Goal: Task Accomplishment & Management: Manage account settings

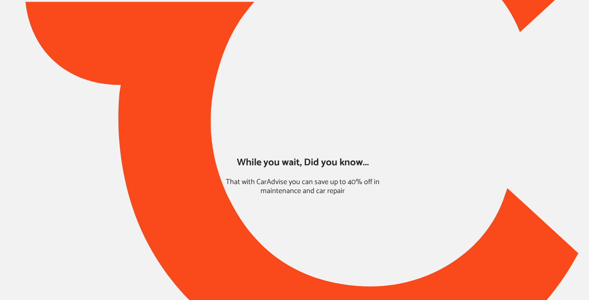
type input "*****"
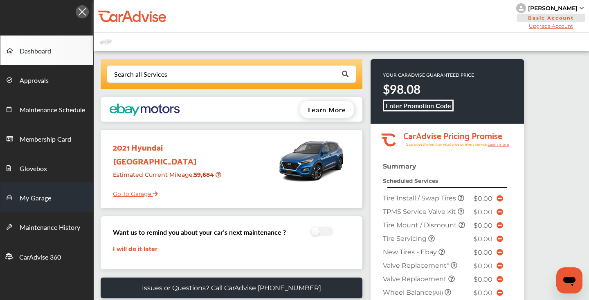
click at [37, 201] on span "My Garage" at bounding box center [35, 198] width 31 height 11
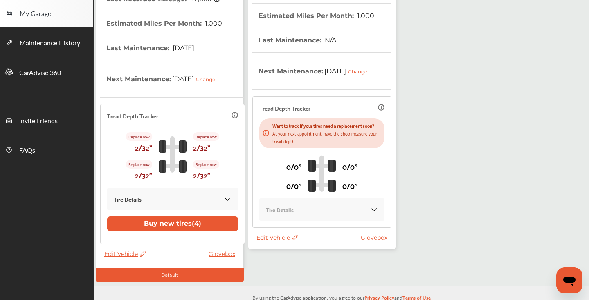
scroll to position [183, 0]
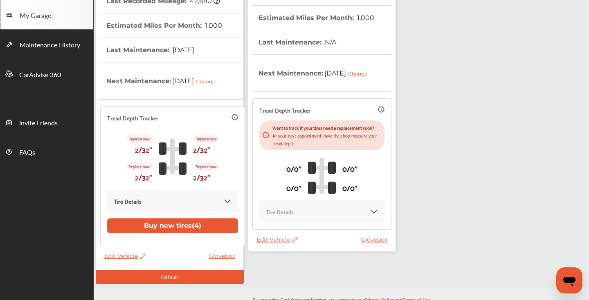
click at [277, 244] on span "Edit Vehicle" at bounding box center [276, 239] width 41 height 7
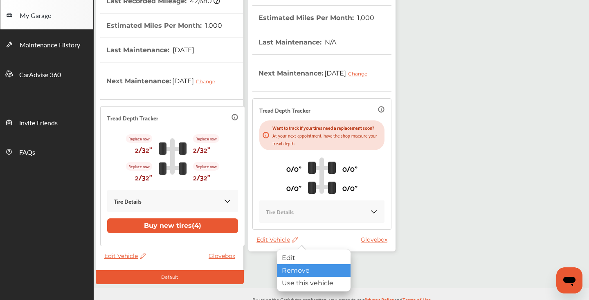
click at [292, 271] on div "Remove" at bounding box center [314, 270] width 74 height 13
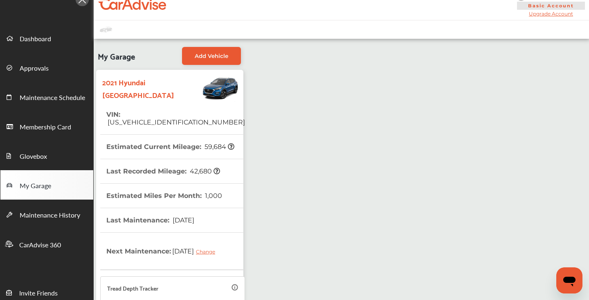
scroll to position [0, 0]
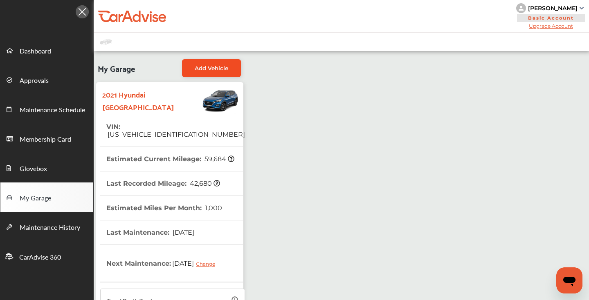
click at [229, 65] on link "Add Vehicle" at bounding box center [211, 68] width 59 height 18
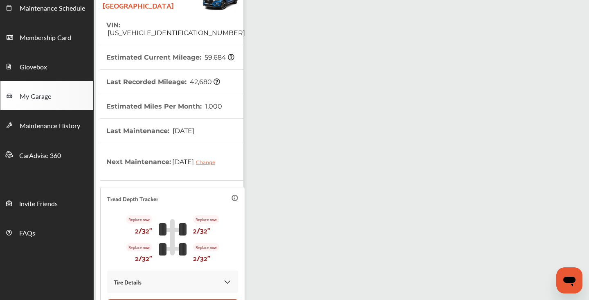
scroll to position [169, 0]
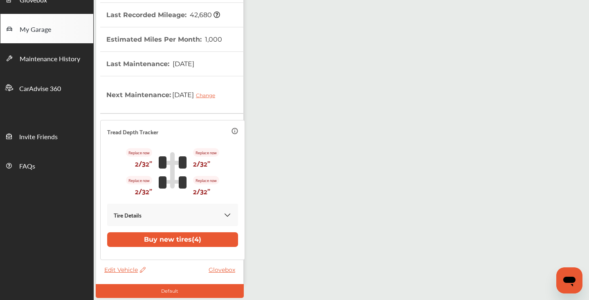
click at [123, 272] on span "Edit Vehicle" at bounding box center [124, 269] width 41 height 7
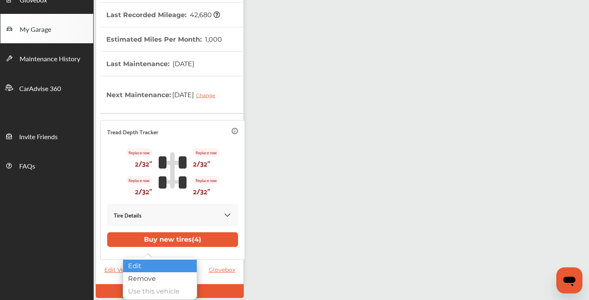
click at [142, 270] on div "Edit" at bounding box center [160, 266] width 74 height 13
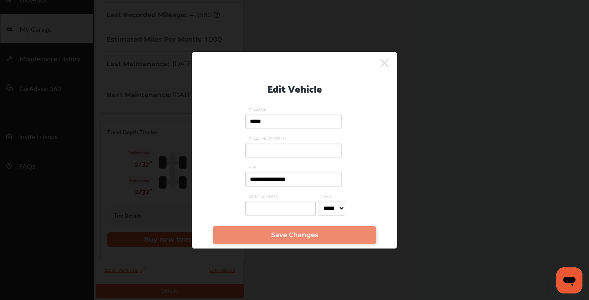
click at [321, 180] on input "**********" at bounding box center [293, 179] width 96 height 15
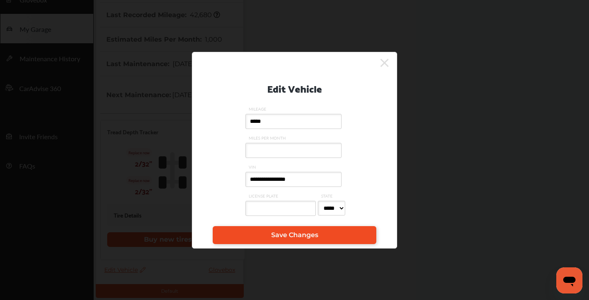
type input "**********"
click at [303, 237] on span "Save Changes" at bounding box center [294, 235] width 47 height 8
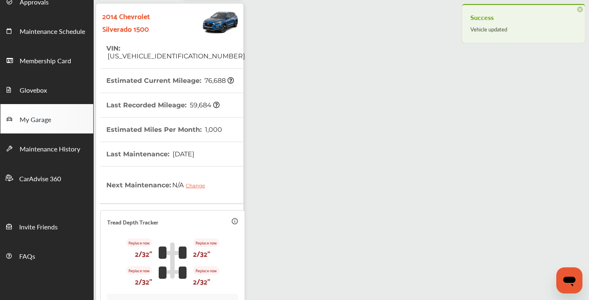
scroll to position [0, 0]
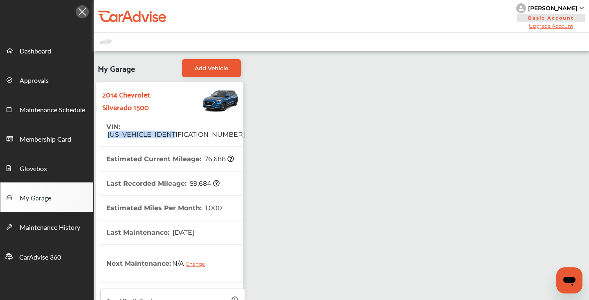
drag, startPoint x: 193, startPoint y: 128, endPoint x: 123, endPoint y: 125, distance: 70.0
click at [123, 125] on tr "VIN : [US_VEHICLE_IDENTIFICATION_NUMBER]" at bounding box center [172, 131] width 145 height 32
copy span "[US_VEHICLE_IDENTIFICATION_NUMBER]"
